Goal: Share content: Share content

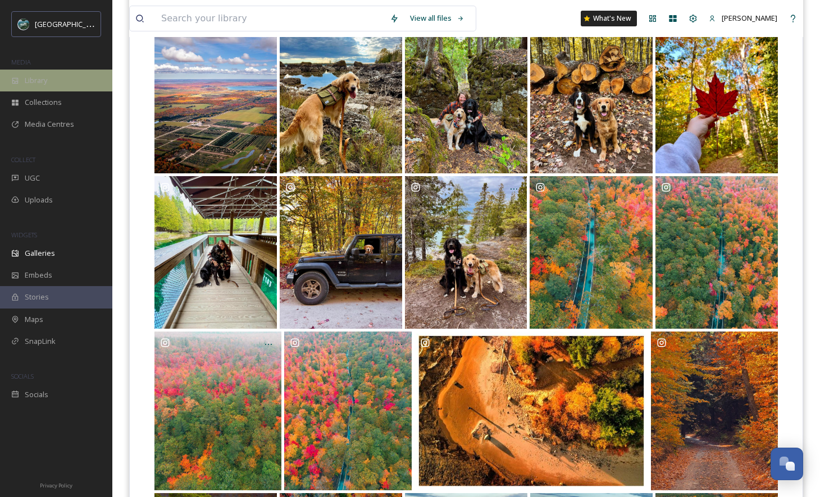
scroll to position [3303, 0]
click at [58, 80] on div "Library" at bounding box center [56, 81] width 112 height 22
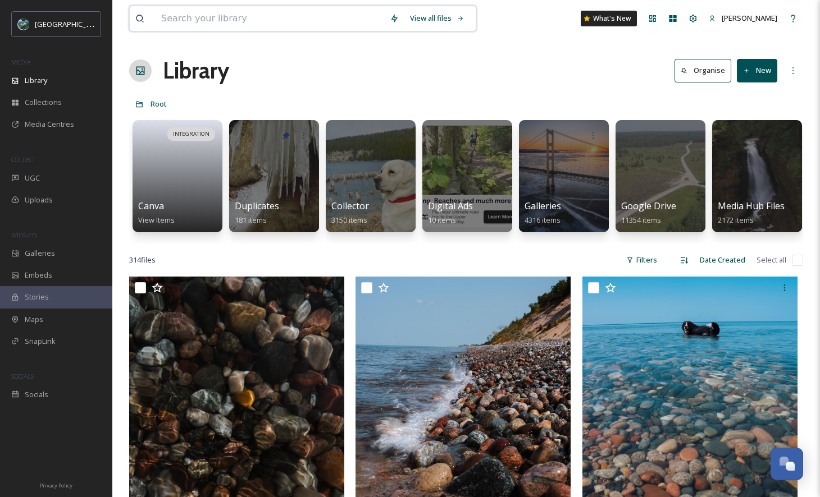
click at [289, 24] on input at bounding box center [270, 18] width 229 height 25
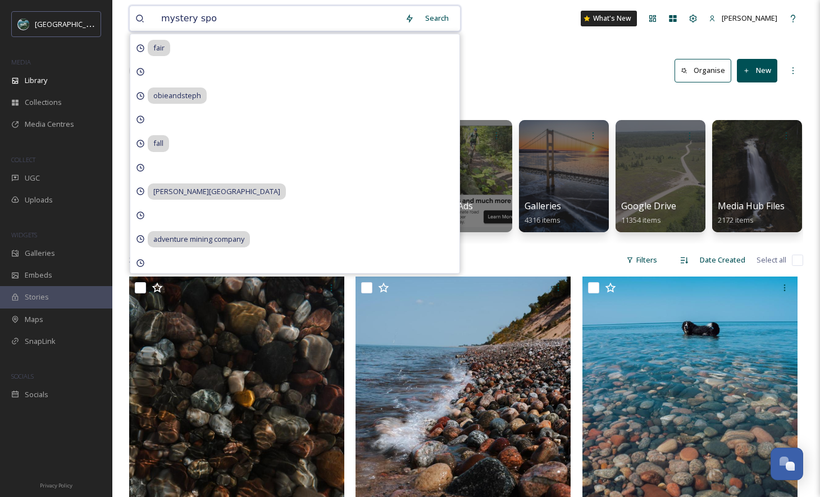
type input "mystery spot"
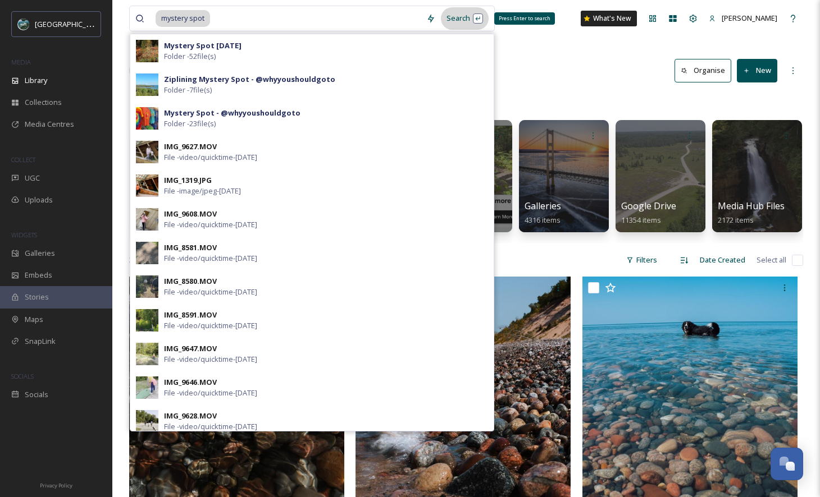
click at [464, 22] on div "Search Press Enter to search" at bounding box center [465, 18] width 48 height 22
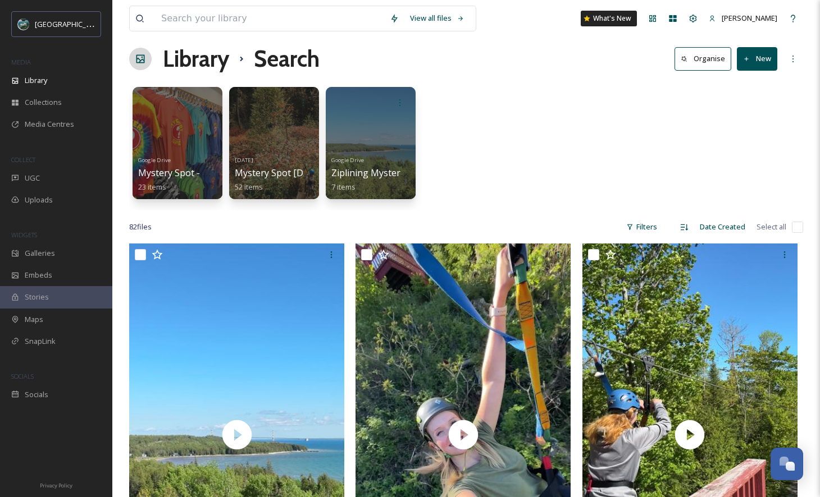
scroll to position [13, 0]
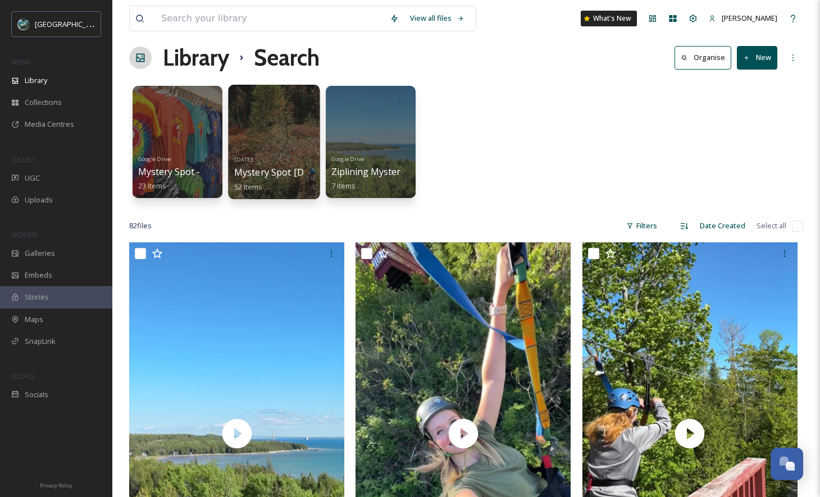
click at [289, 153] on div "[DATE] Mystery Spot [DATE] 52 items" at bounding box center [274, 173] width 80 height 42
click at [256, 177] on span "Mystery Spot [DATE]" at bounding box center [279, 172] width 90 height 12
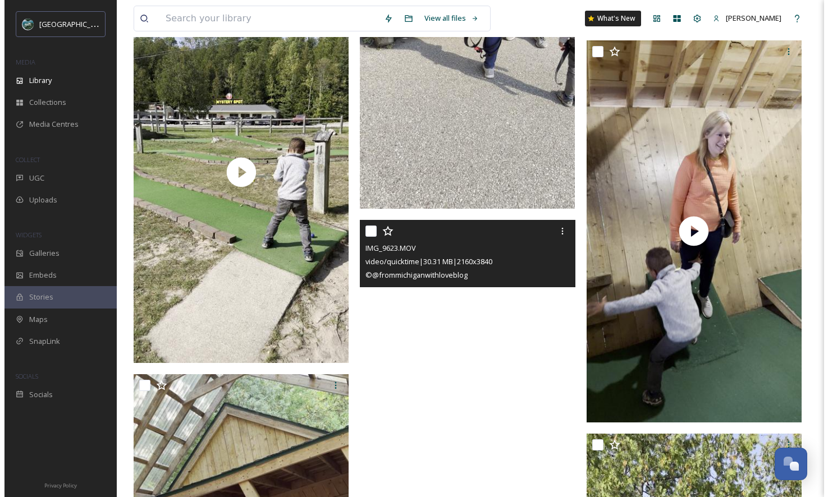
scroll to position [1323, 0]
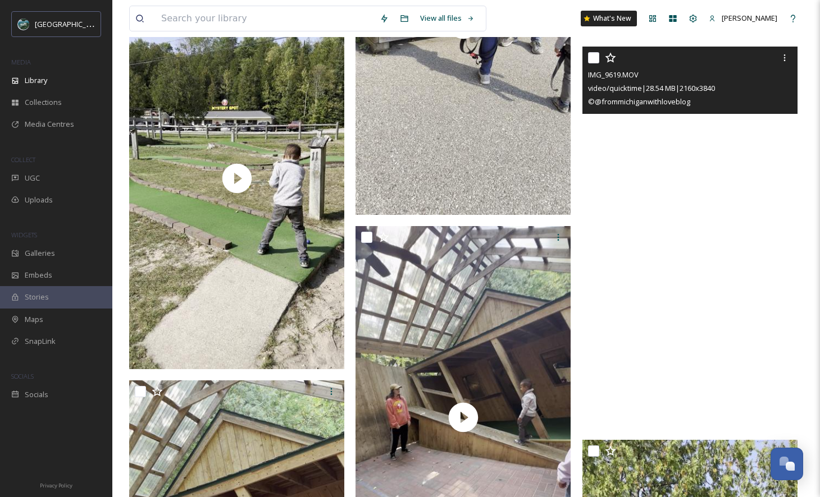
click at [696, 379] on video "IMG_9619.MOV" at bounding box center [689, 238] width 215 height 382
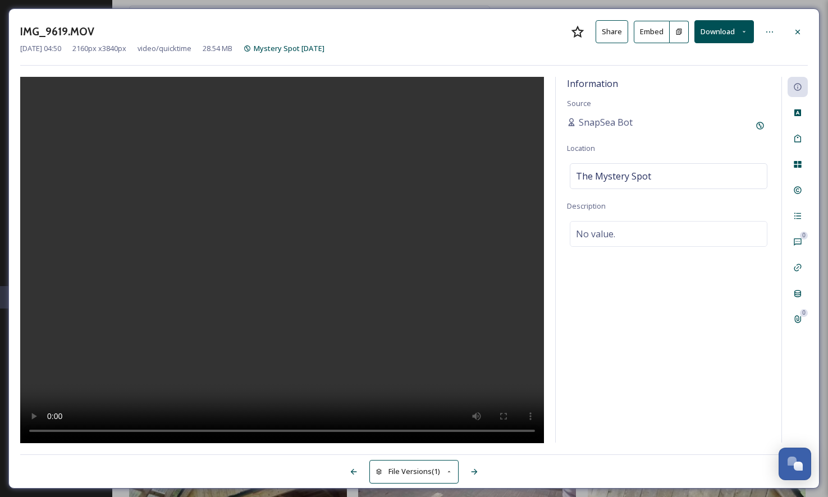
click at [649, 30] on button "Embed" at bounding box center [652, 32] width 36 height 22
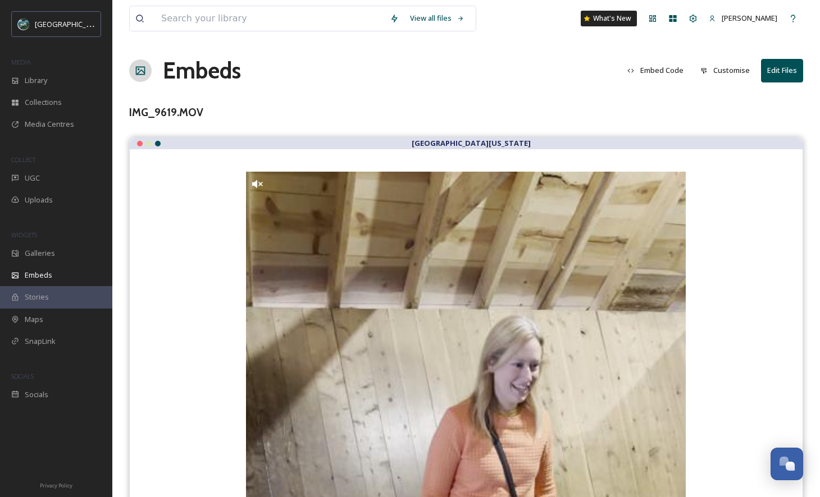
click at [675, 69] on button "Embed Code" at bounding box center [655, 71] width 67 height 22
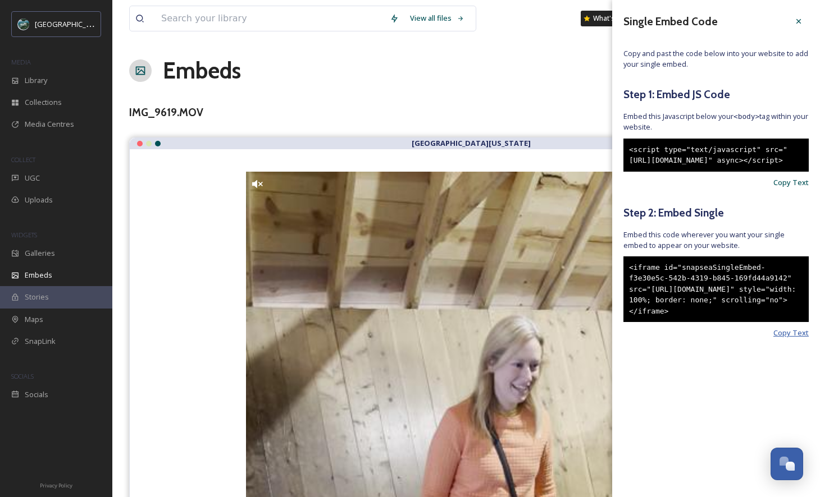
click at [806, 339] on span "Copy Text" at bounding box center [790, 333] width 35 height 11
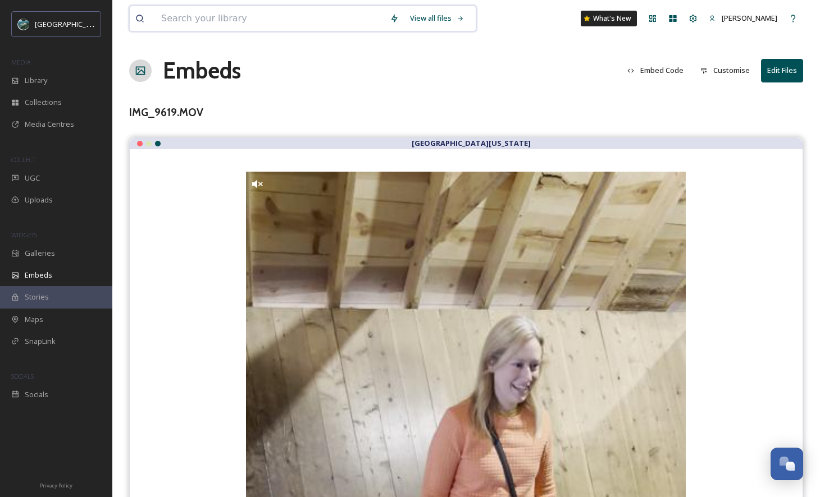
click at [207, 22] on input at bounding box center [270, 18] width 229 height 25
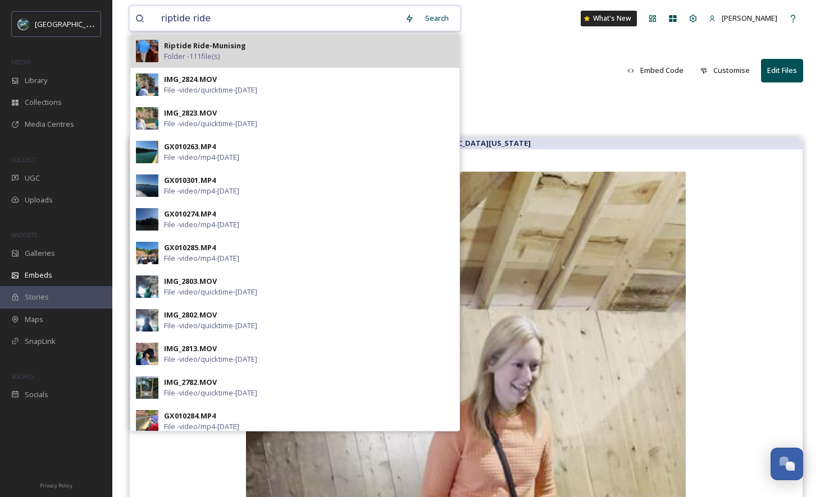
type input "riptide ride"
click at [231, 52] on div "Riptide Ride-Munising Folder - 111 file(s)" at bounding box center [309, 50] width 290 height 21
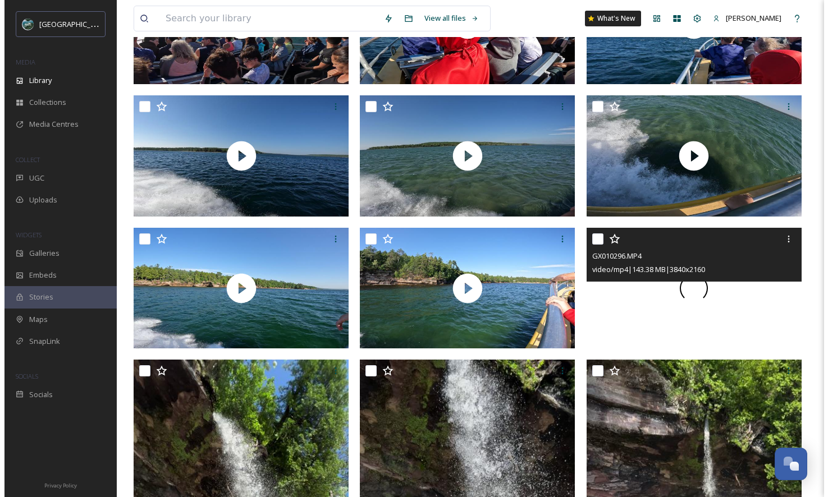
scroll to position [971, 0]
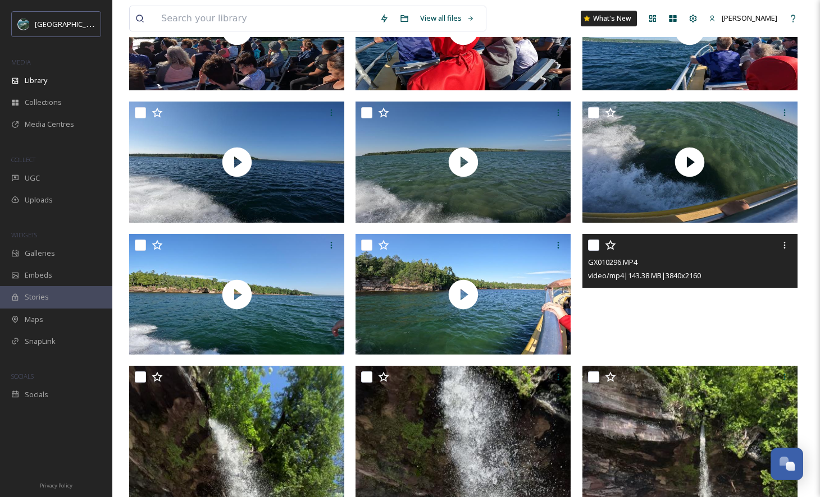
click at [717, 322] on video "GX010296.MP4" at bounding box center [689, 294] width 215 height 121
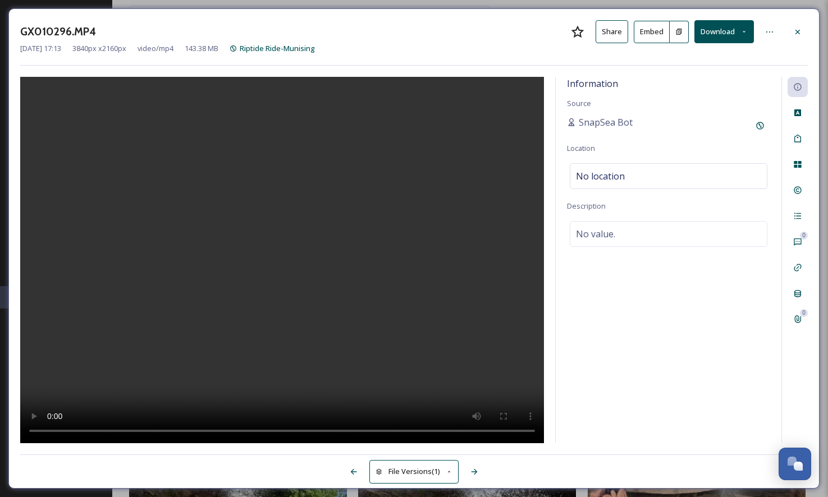
click at [300, 269] on video at bounding box center [282, 260] width 524 height 367
click at [645, 22] on button "Embed" at bounding box center [652, 32] width 36 height 22
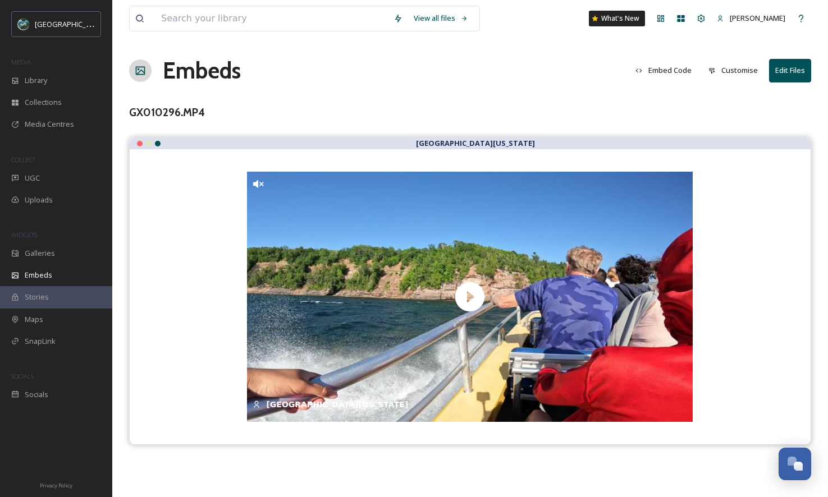
click at [671, 65] on button "Embed Code" at bounding box center [663, 71] width 67 height 22
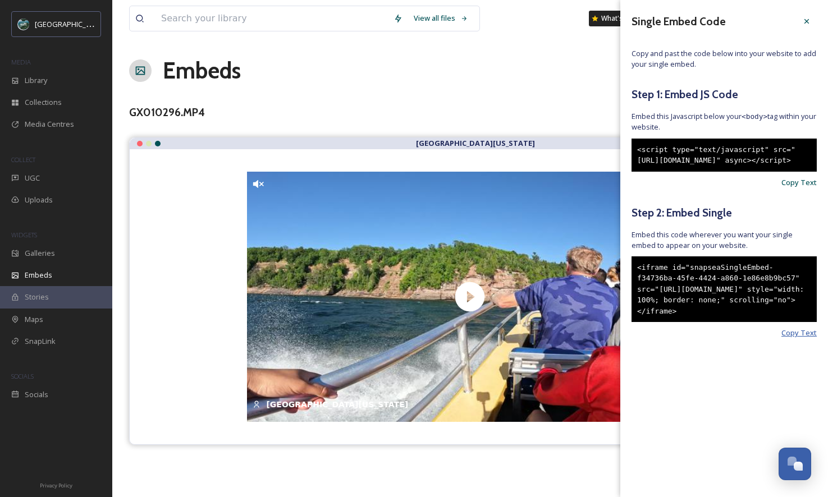
click at [814, 339] on span "Copy Text" at bounding box center [799, 333] width 35 height 11
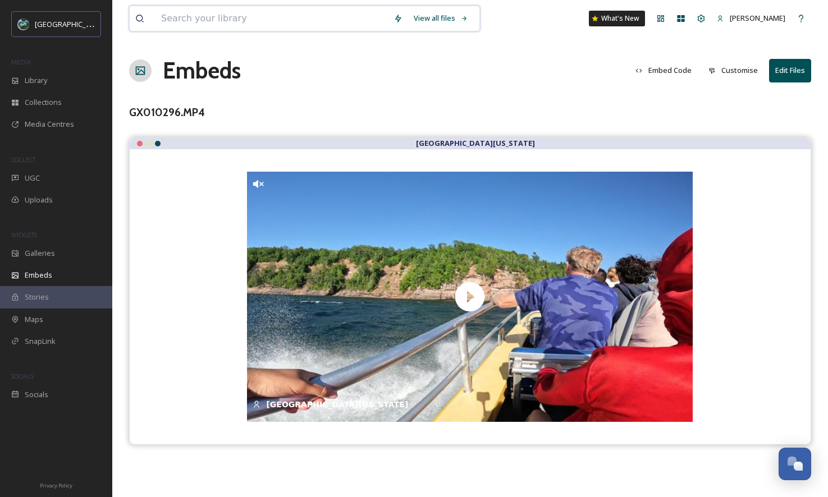
click at [255, 16] on input at bounding box center [272, 18] width 232 height 25
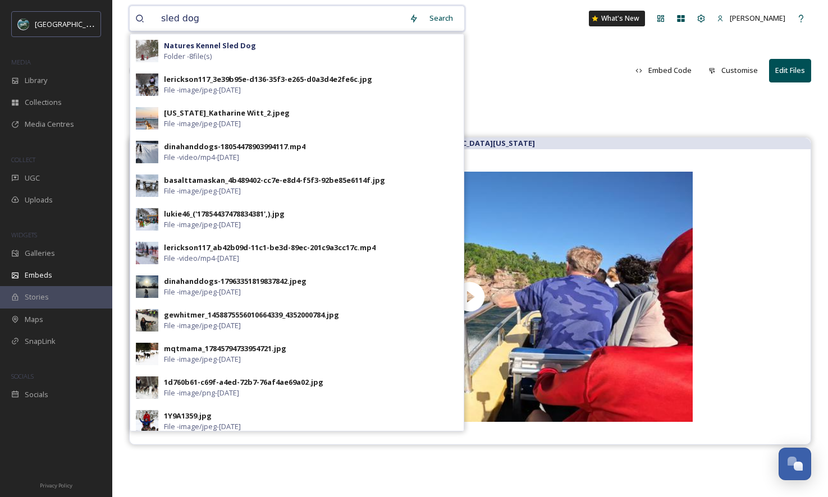
click at [245, 12] on input "sled dog" at bounding box center [280, 18] width 248 height 25
type input "natures kennel"
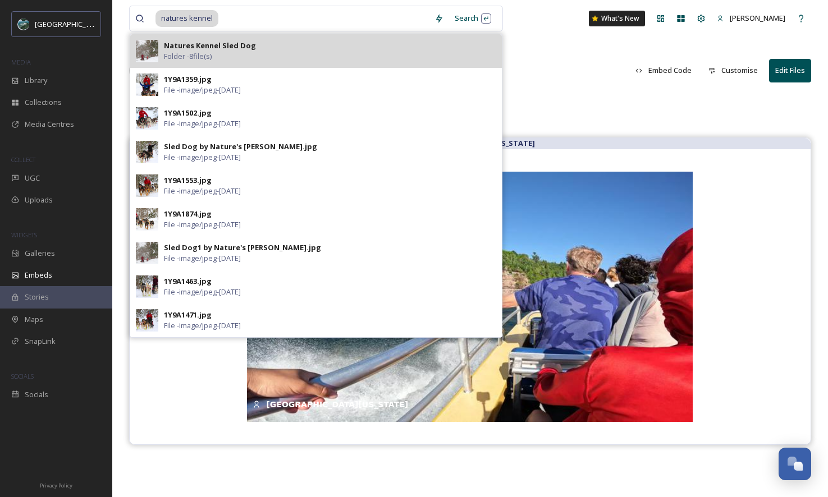
click at [248, 49] on strong "Natures Kennel Sled Dog" at bounding box center [210, 45] width 92 height 10
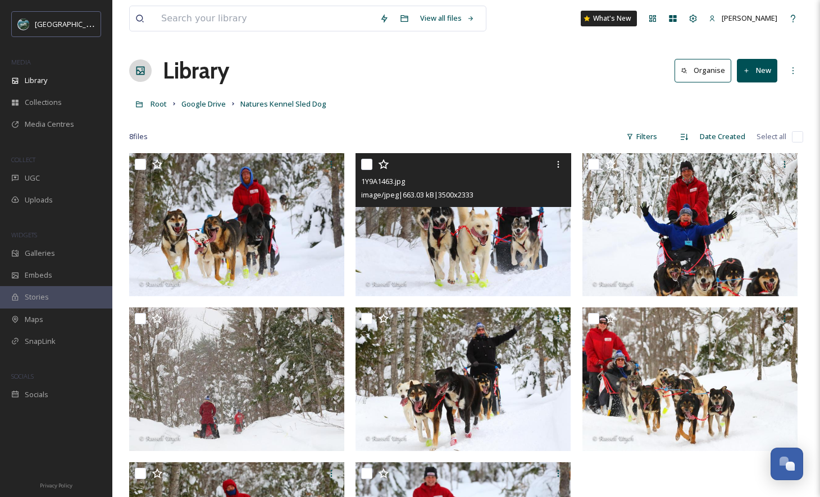
scroll to position [153, 0]
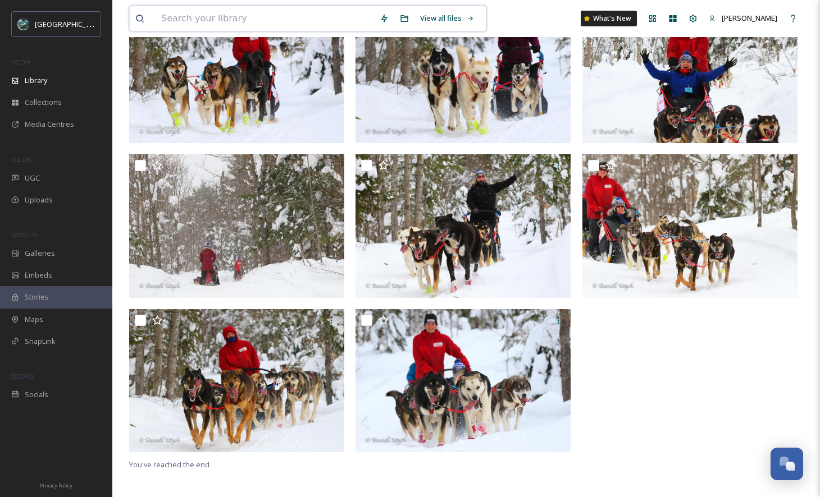
click at [246, 24] on input at bounding box center [265, 18] width 218 height 25
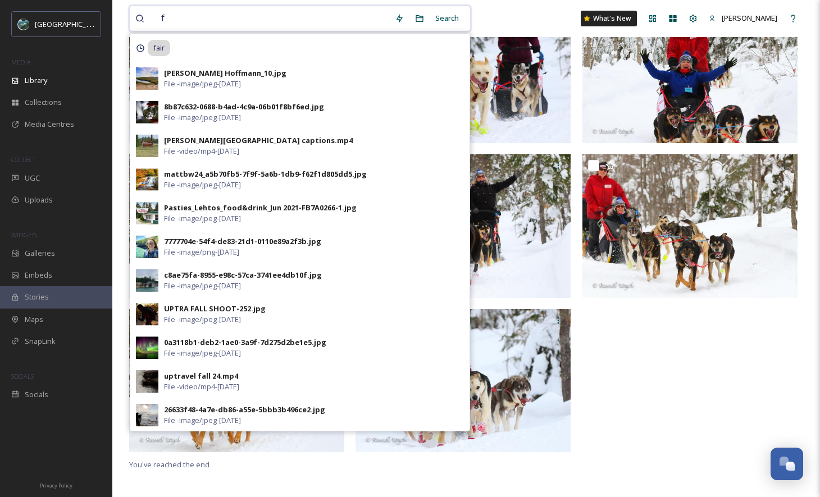
type input "f"
click at [34, 90] on div "Library" at bounding box center [56, 81] width 112 height 22
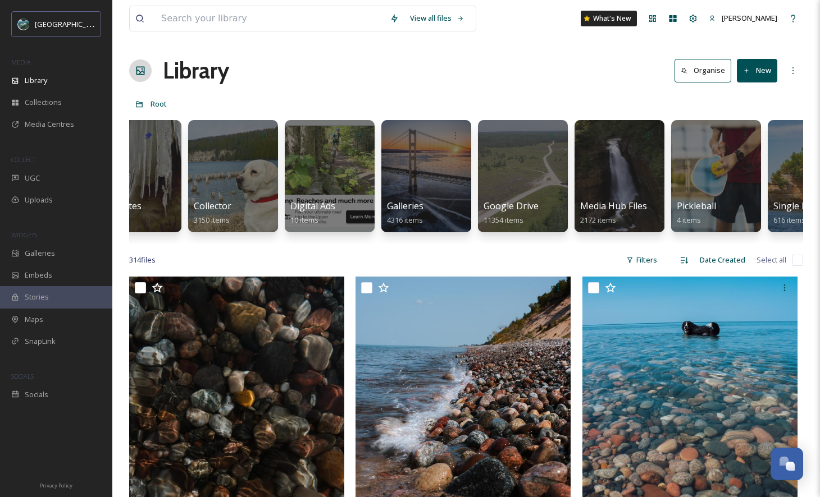
scroll to position [0, 141]
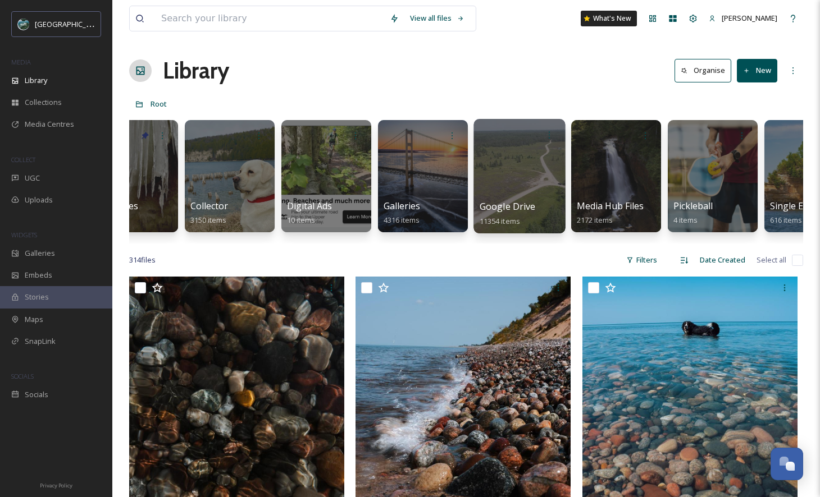
click at [515, 203] on span "Google Drive" at bounding box center [508, 206] width 56 height 12
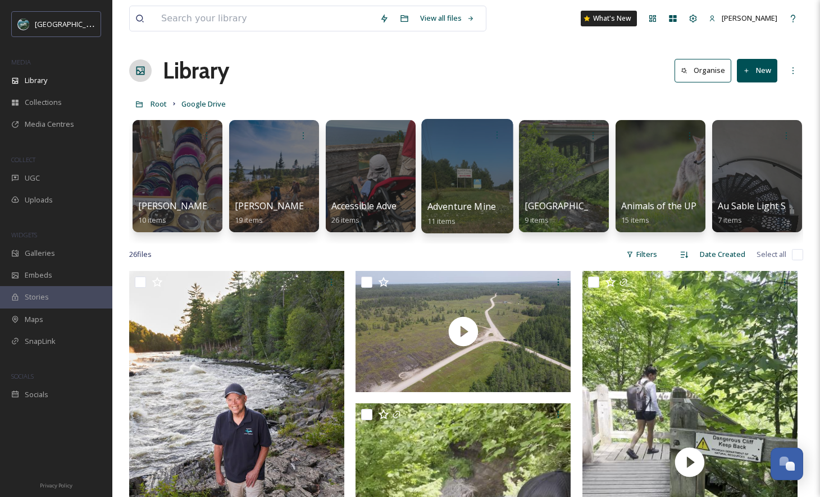
click at [475, 212] on span "Adventure Mine Company - @briipayne" at bounding box center [511, 206] width 168 height 12
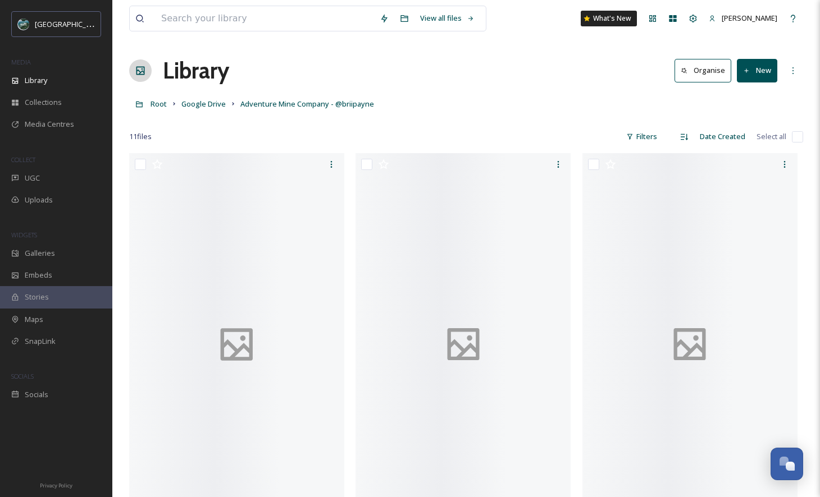
click at [427, 74] on div "Library Organise New" at bounding box center [466, 71] width 674 height 34
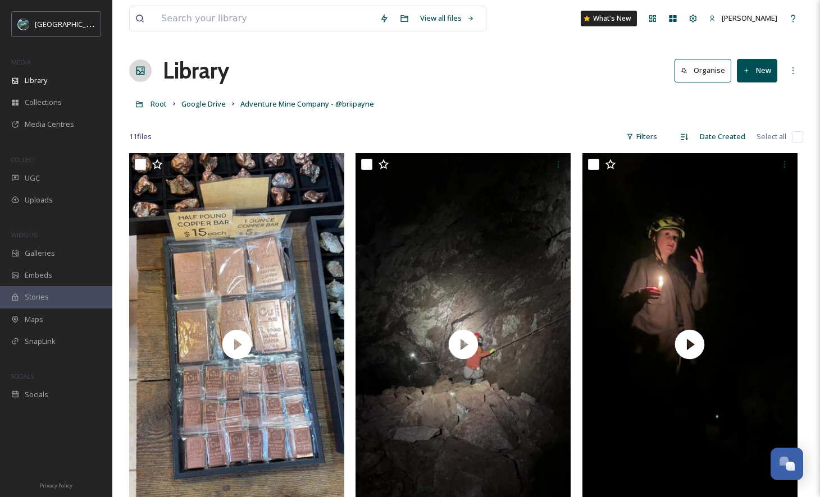
click at [796, 136] on input "checkbox" at bounding box center [797, 136] width 11 height 11
checkbox input "true"
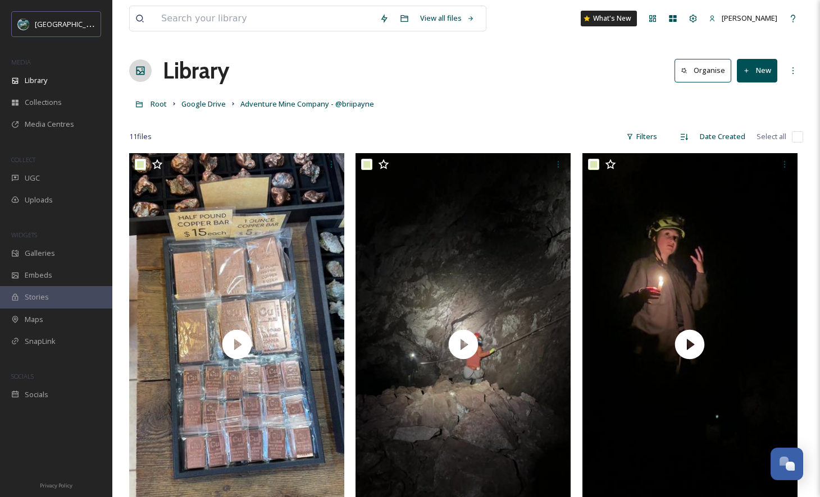
checkbox input "true"
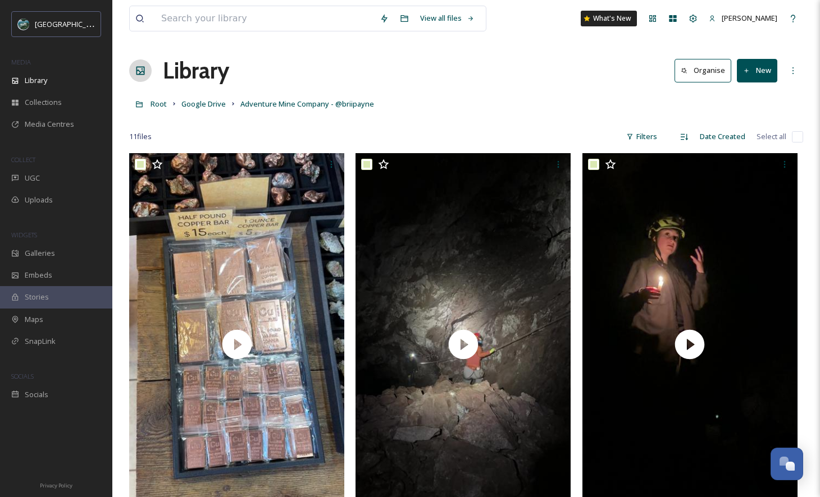
checkbox input "true"
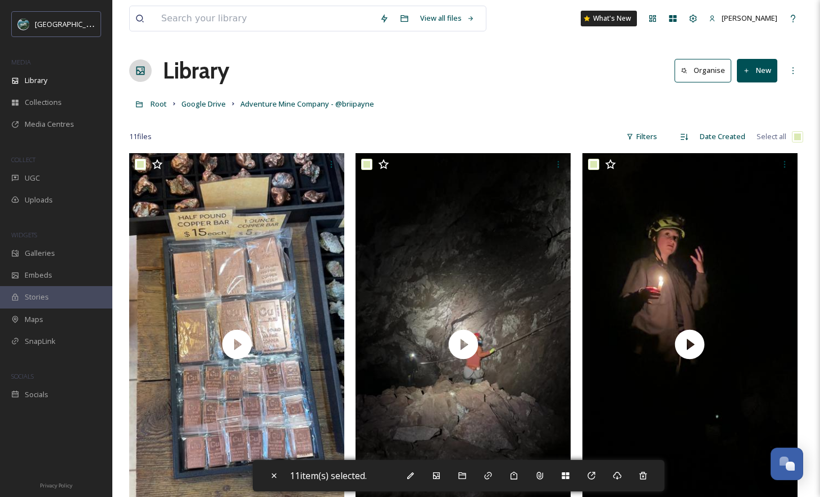
click at [487, 110] on div "Root Google Drive Adventure Mine Company - @briipayne" at bounding box center [466, 103] width 674 height 21
click at [214, 105] on span "Google Drive" at bounding box center [203, 104] width 44 height 10
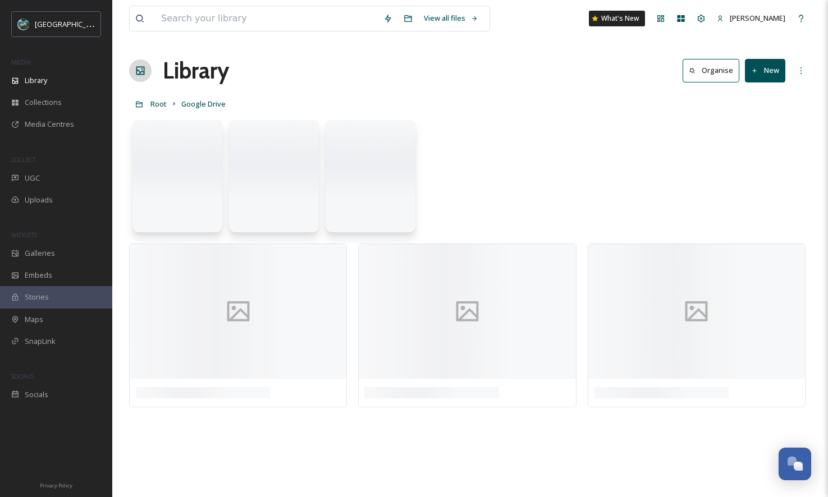
click at [773, 64] on button "New" at bounding box center [765, 70] width 40 height 23
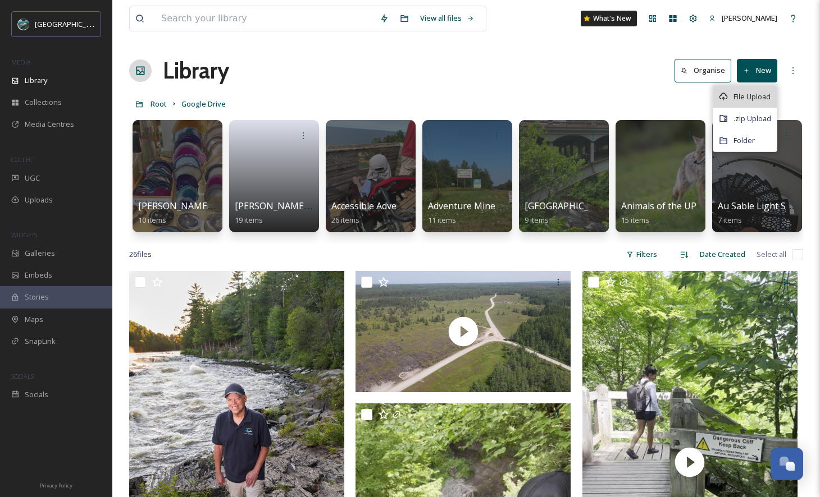
click at [748, 103] on div "File Upload" at bounding box center [744, 97] width 63 height 22
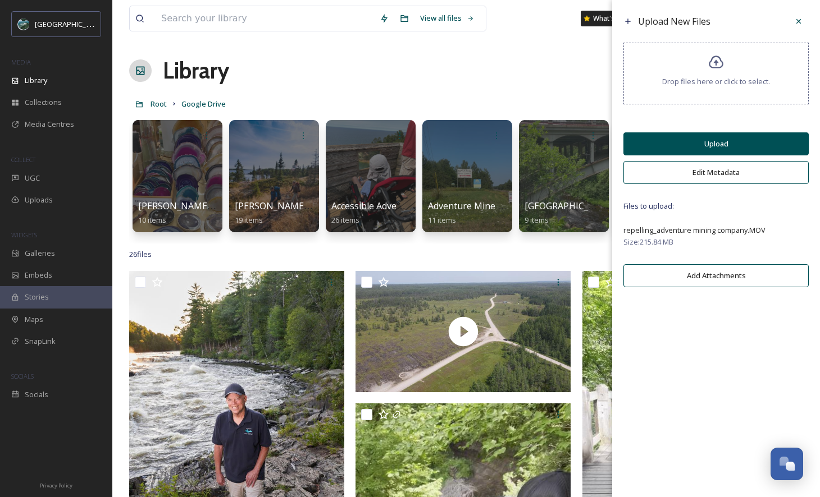
click at [725, 171] on button "Edit Metadata" at bounding box center [715, 172] width 185 height 23
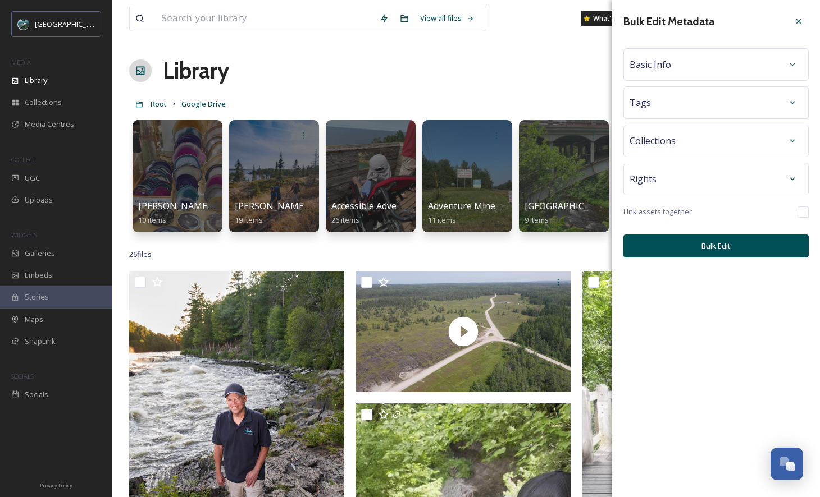
click at [750, 107] on div "Tags" at bounding box center [715, 103] width 173 height 20
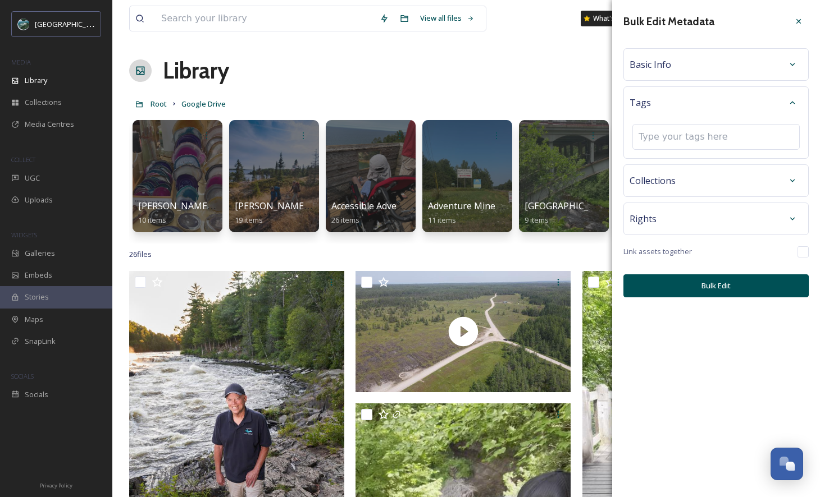
click at [733, 72] on div "Basic Info" at bounding box center [715, 64] width 173 height 20
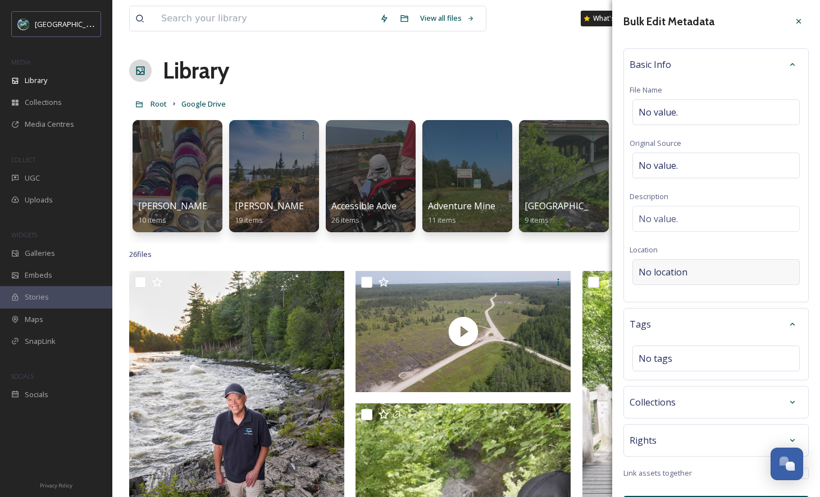
click at [699, 272] on div "No location" at bounding box center [715, 272] width 167 height 26
click at [693, 275] on input at bounding box center [716, 272] width 166 height 25
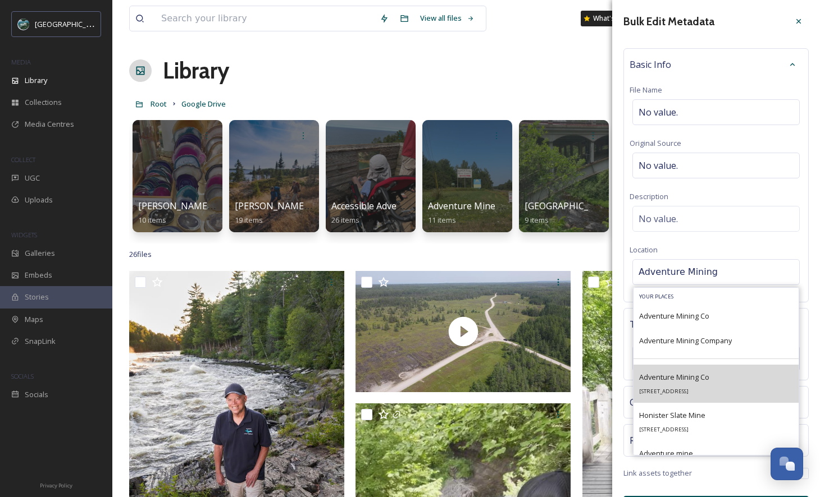
type input "Adventure Mining"
click at [695, 378] on span "Adventure Mining Co" at bounding box center [674, 377] width 70 height 10
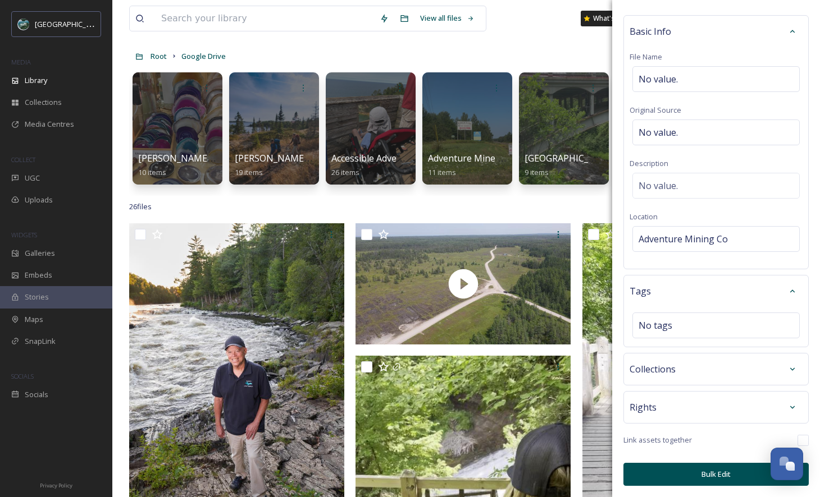
scroll to position [102, 0]
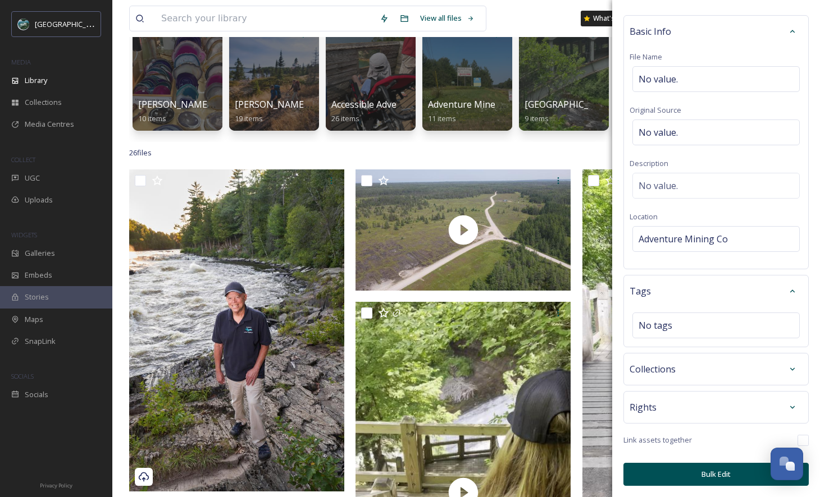
click at [722, 473] on button "Bulk Edit" at bounding box center [715, 474] width 185 height 23
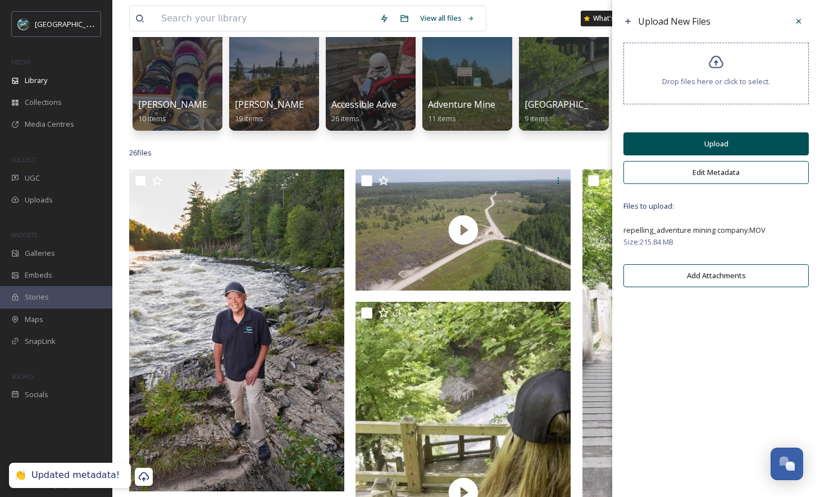
click at [761, 152] on button "Upload" at bounding box center [715, 144] width 185 height 23
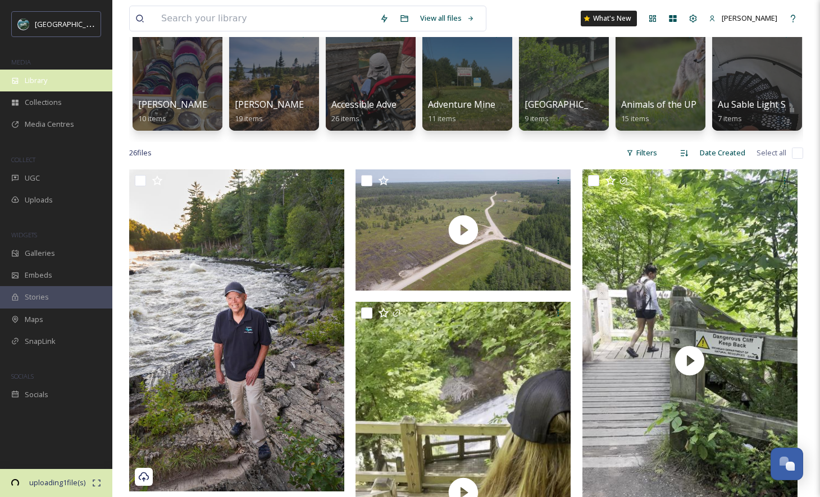
click at [59, 83] on div "Library" at bounding box center [56, 81] width 112 height 22
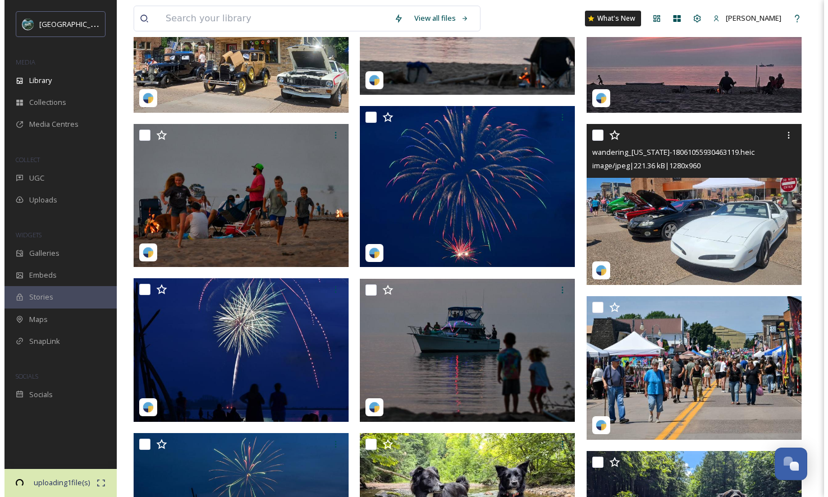
scroll to position [1329, 0]
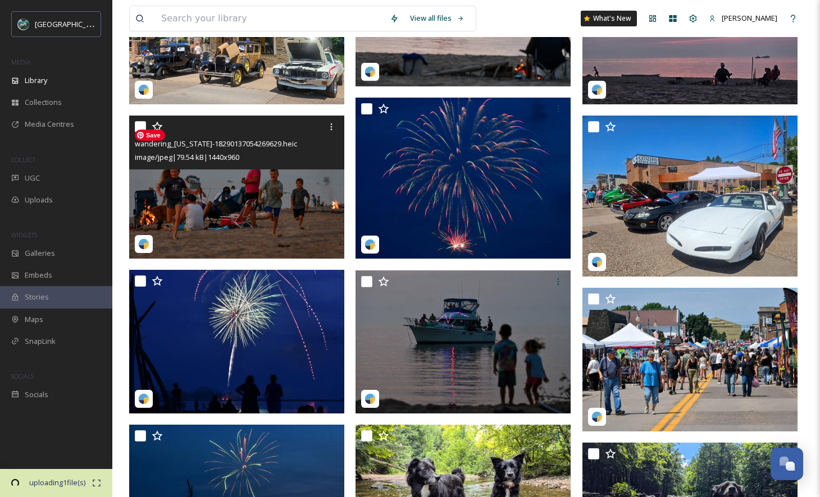
click at [294, 201] on img at bounding box center [236, 188] width 215 height 144
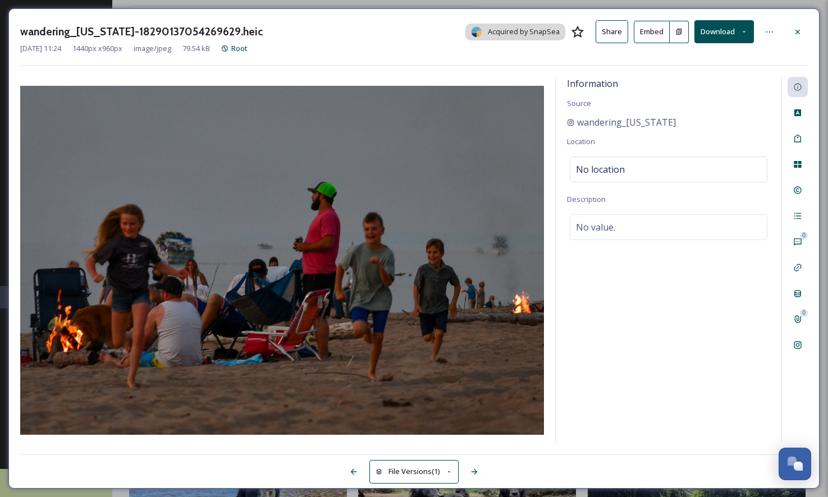
click at [646, 31] on button "Embed" at bounding box center [652, 32] width 36 height 22
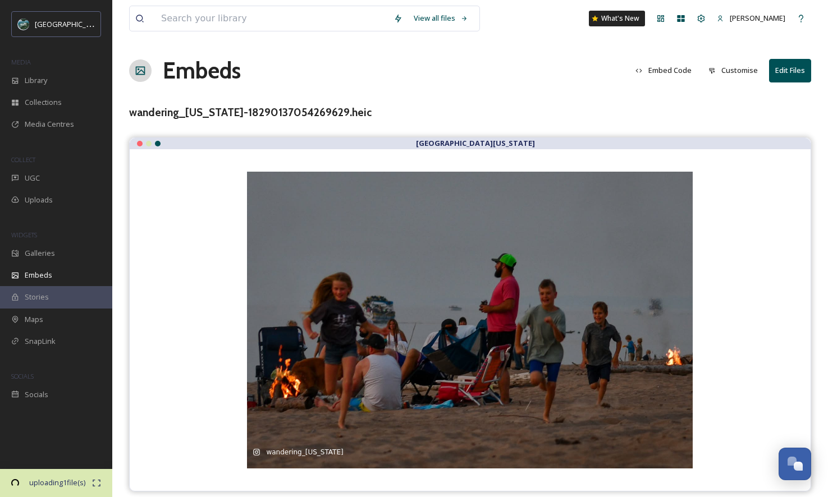
click at [667, 75] on button "Embed Code" at bounding box center [663, 71] width 67 height 22
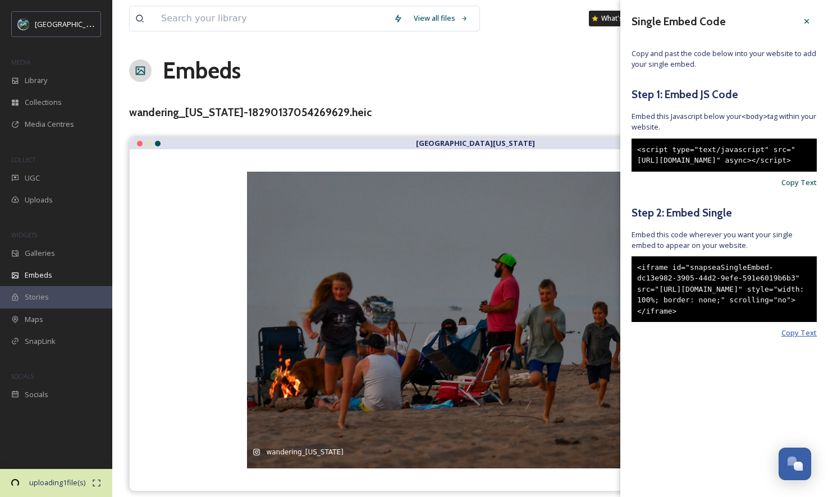
click at [816, 339] on span "Copy Text" at bounding box center [799, 333] width 35 height 11
drag, startPoint x: 372, startPoint y: 57, endPoint x: 357, endPoint y: 58, distance: 15.7
click at [372, 60] on div "Embeds Embed Code Customise Edit Files" at bounding box center [470, 71] width 682 height 34
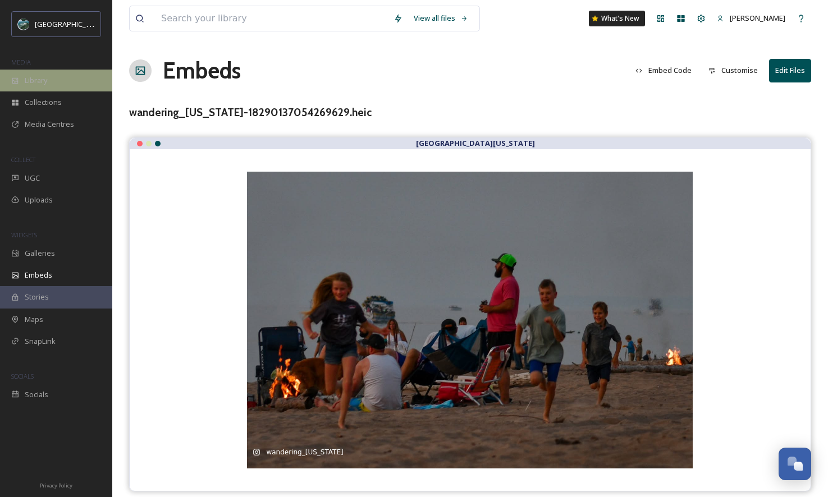
click at [42, 83] on span "Library" at bounding box center [36, 80] width 22 height 11
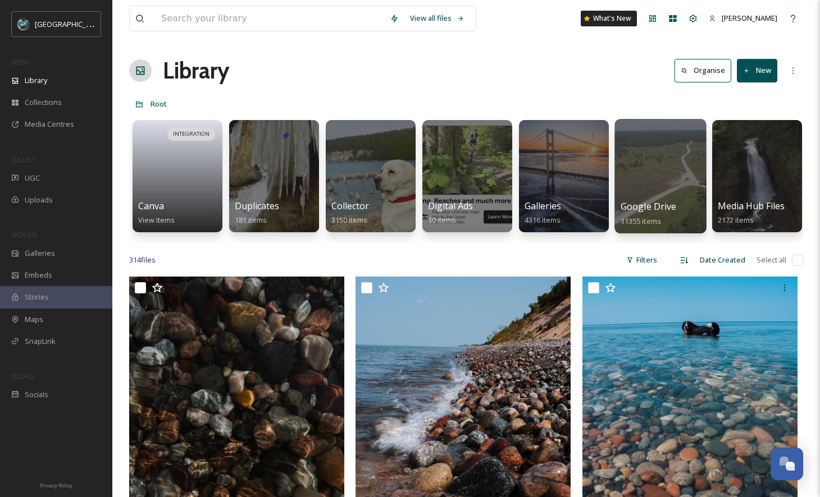
click at [652, 197] on div at bounding box center [660, 176] width 92 height 115
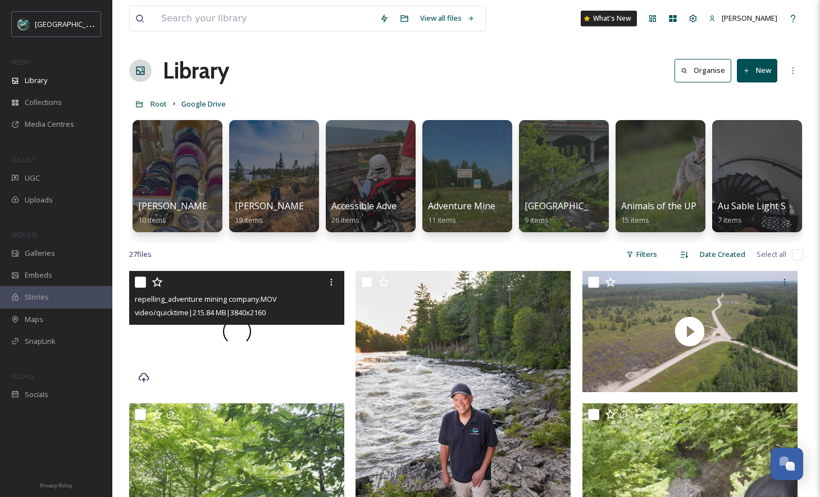
click at [294, 346] on div at bounding box center [236, 331] width 215 height 121
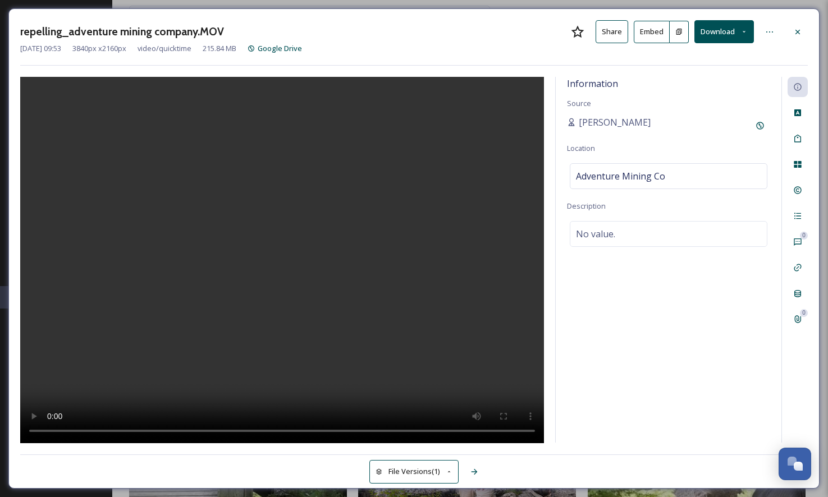
click at [659, 37] on button "Embed" at bounding box center [652, 32] width 36 height 22
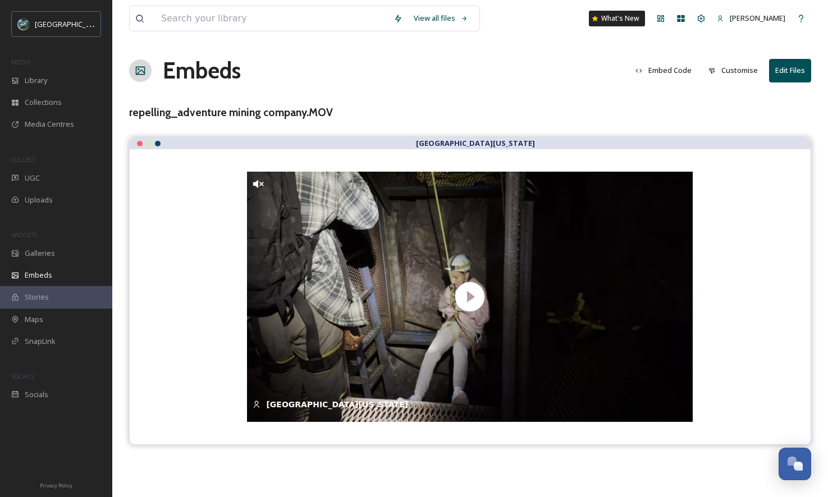
click at [675, 74] on button "Embed Code" at bounding box center [663, 71] width 67 height 22
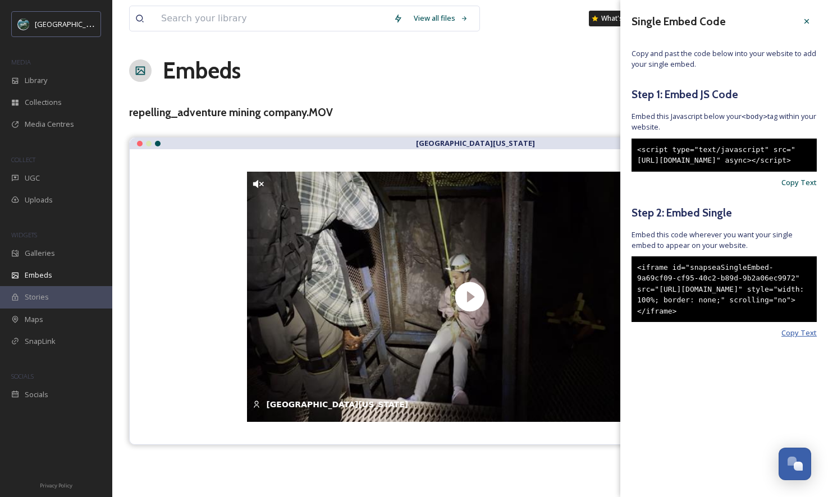
click at [798, 339] on span "Copy Text" at bounding box center [799, 333] width 35 height 11
